Goal: Task Accomplishment & Management: Manage account settings

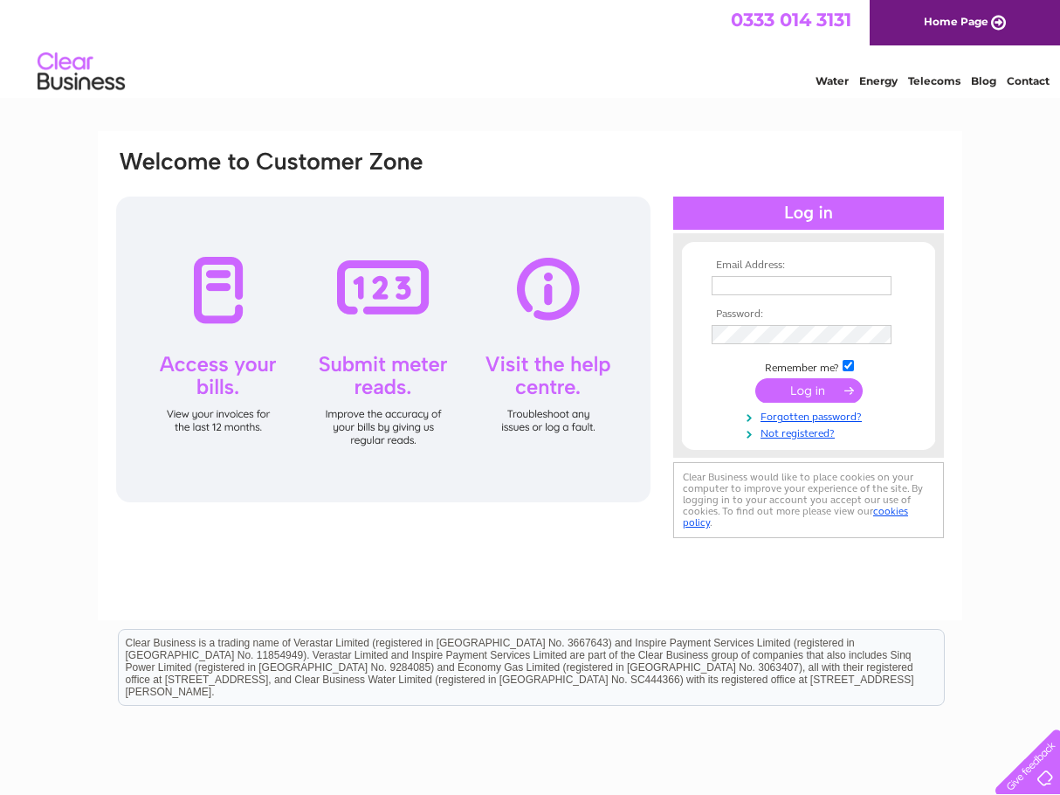
click at [786, 283] on input "text" at bounding box center [802, 285] width 180 height 19
type input "mbcafesltd@gmail.com"
click at [815, 388] on input "submit" at bounding box center [809, 390] width 107 height 24
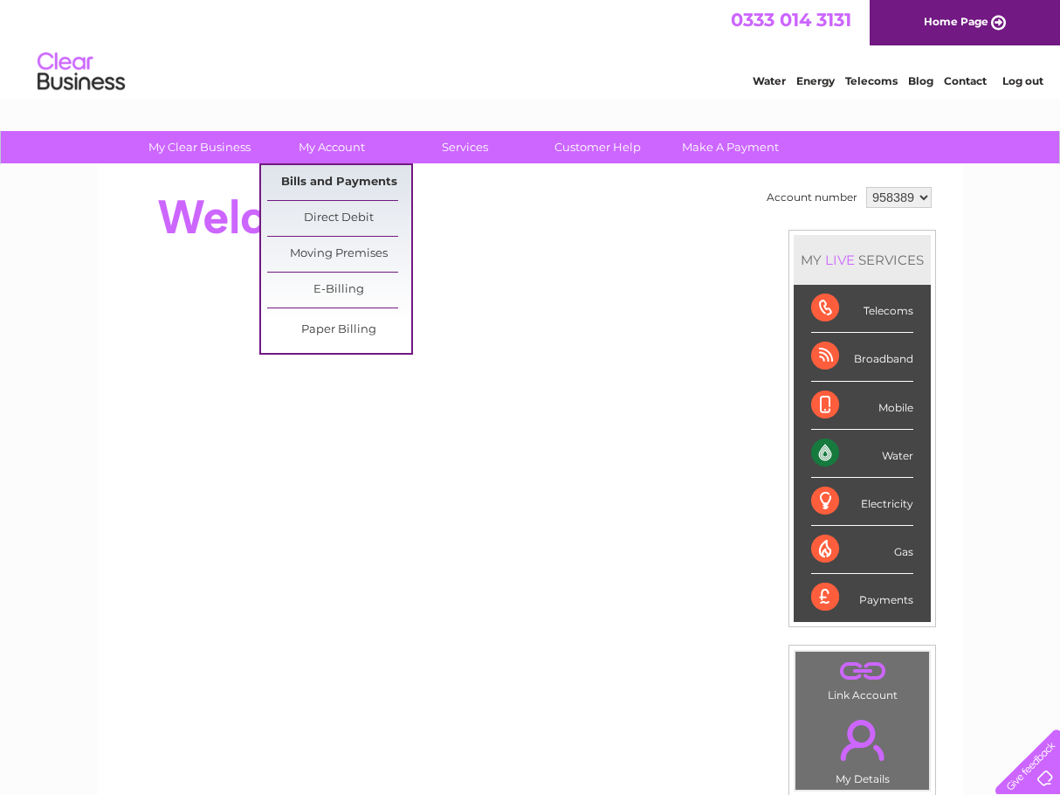
click at [352, 176] on link "Bills and Payments" at bounding box center [339, 182] width 144 height 35
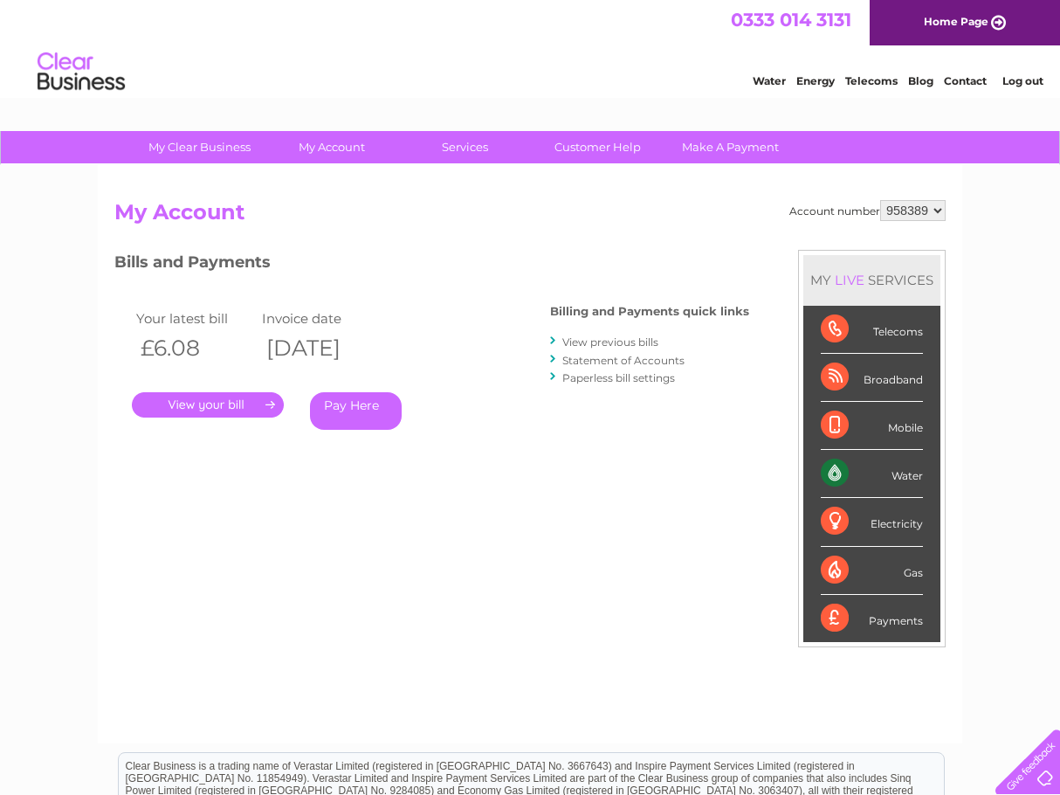
click at [242, 406] on link "." at bounding box center [208, 404] width 152 height 25
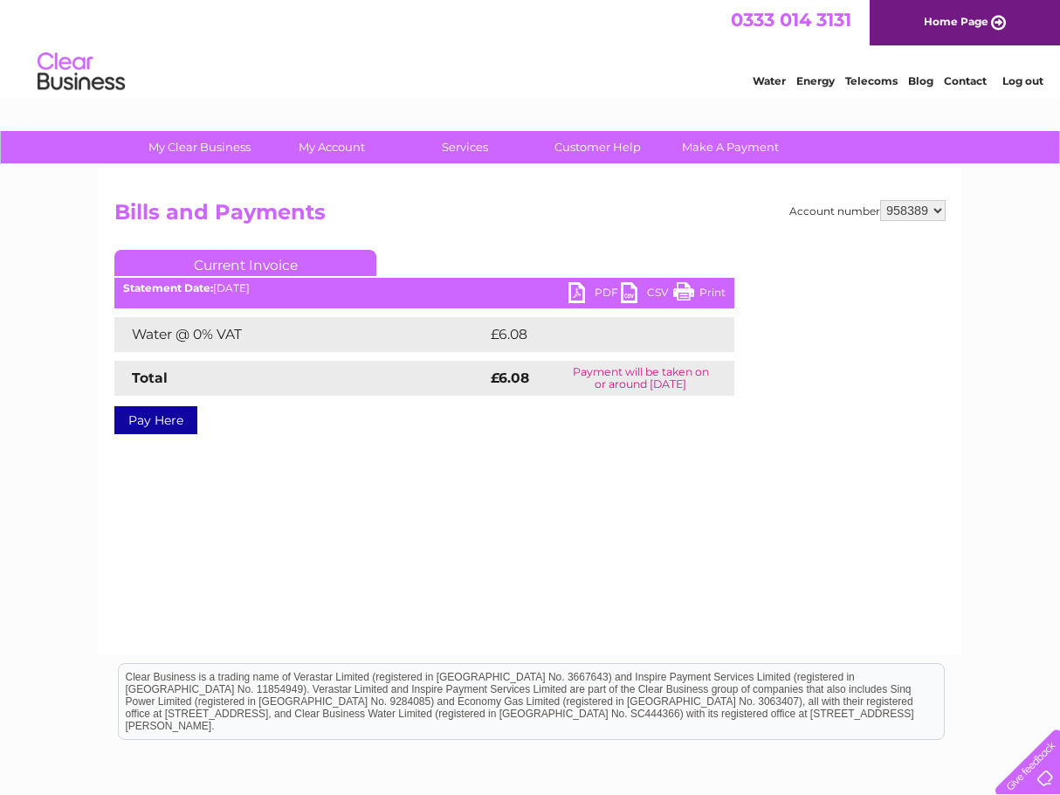
click at [601, 292] on link "PDF" at bounding box center [595, 294] width 52 height 25
click at [1022, 85] on link "Log out" at bounding box center [1023, 80] width 41 height 13
